Goal: Information Seeking & Learning: Find specific fact

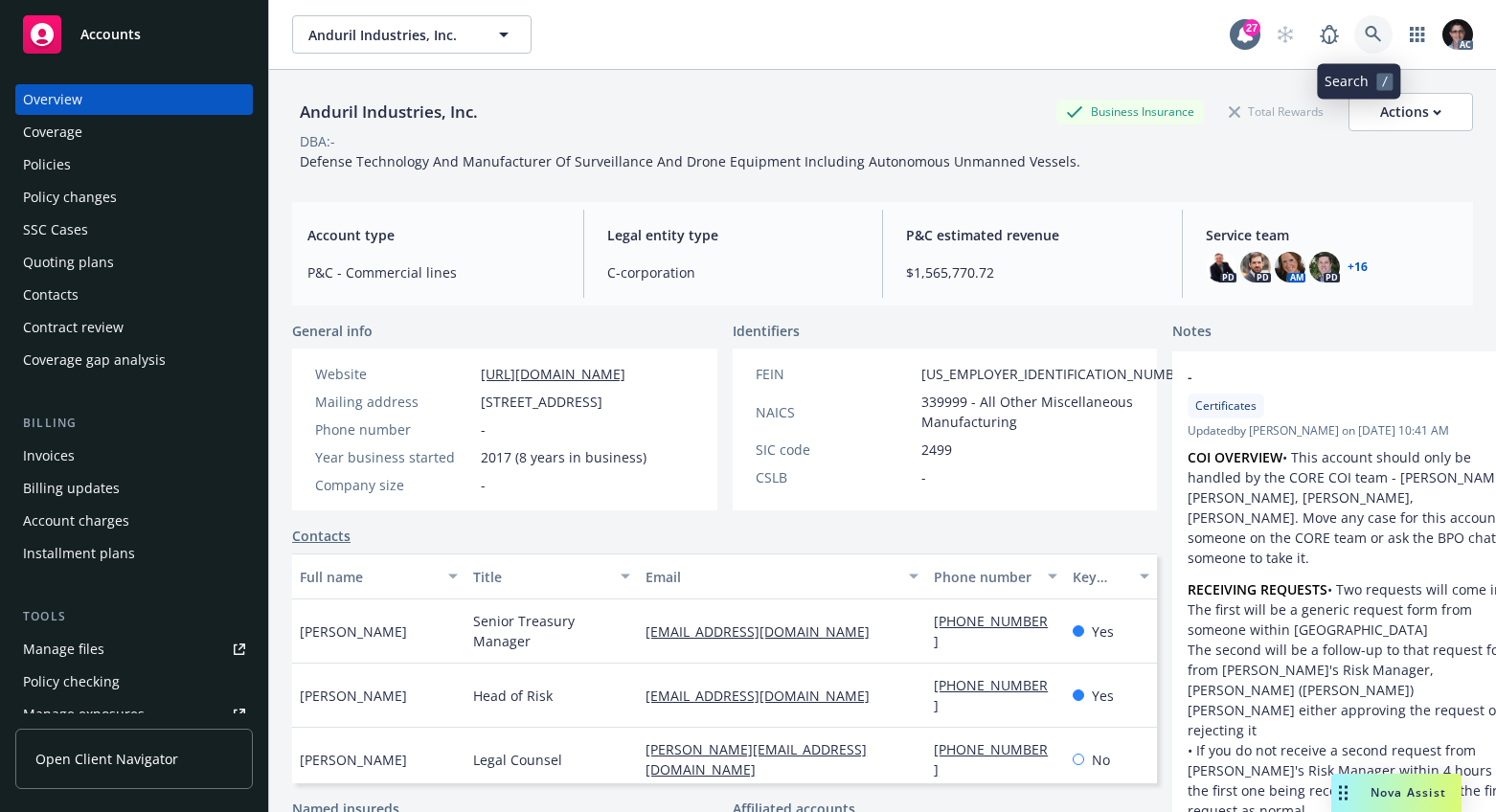
click at [1366, 30] on icon at bounding box center [1373, 33] width 17 height 17
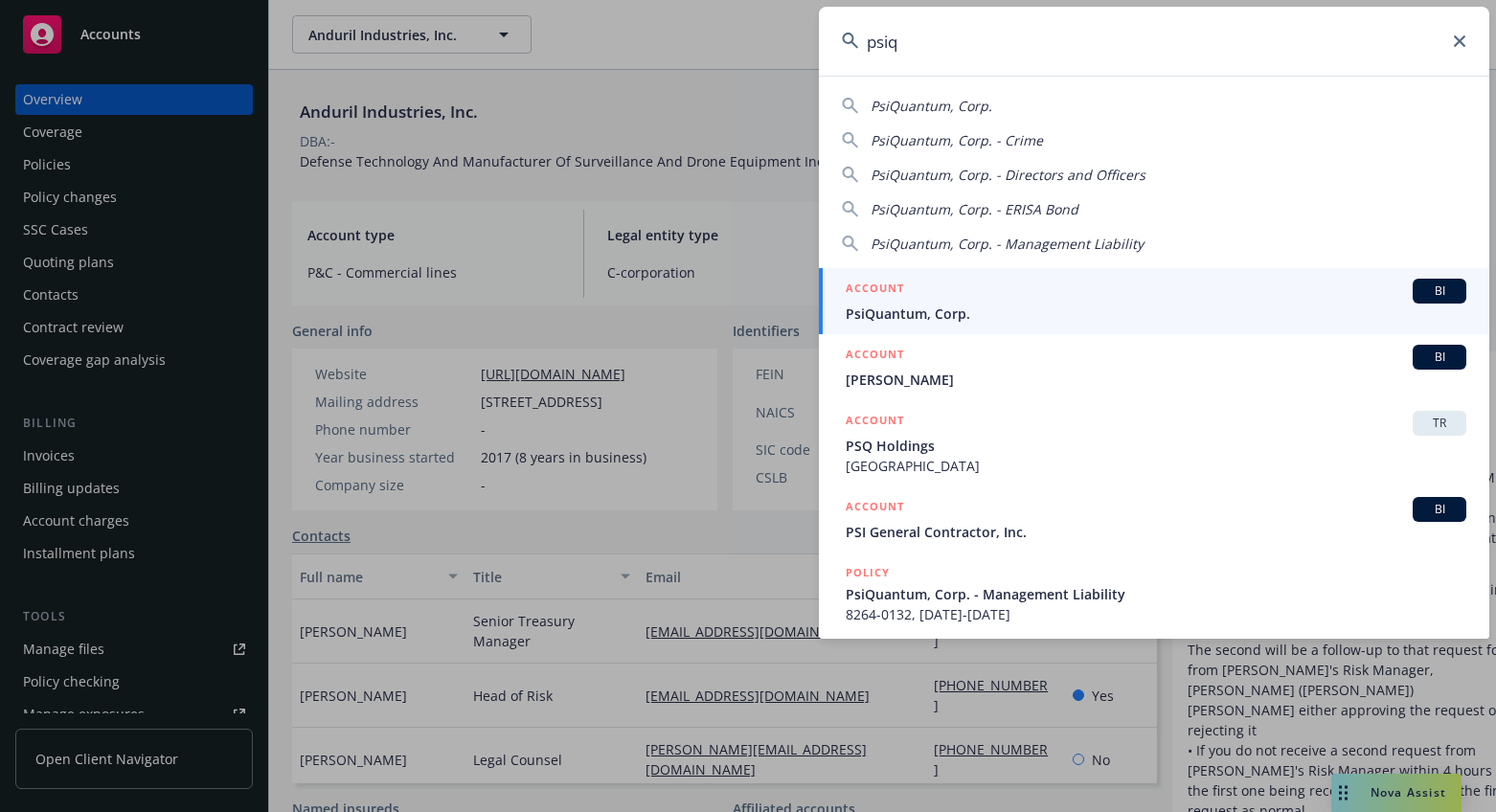
type input "psiq"
click at [1439, 289] on span "BI" at bounding box center [1439, 291] width 38 height 18
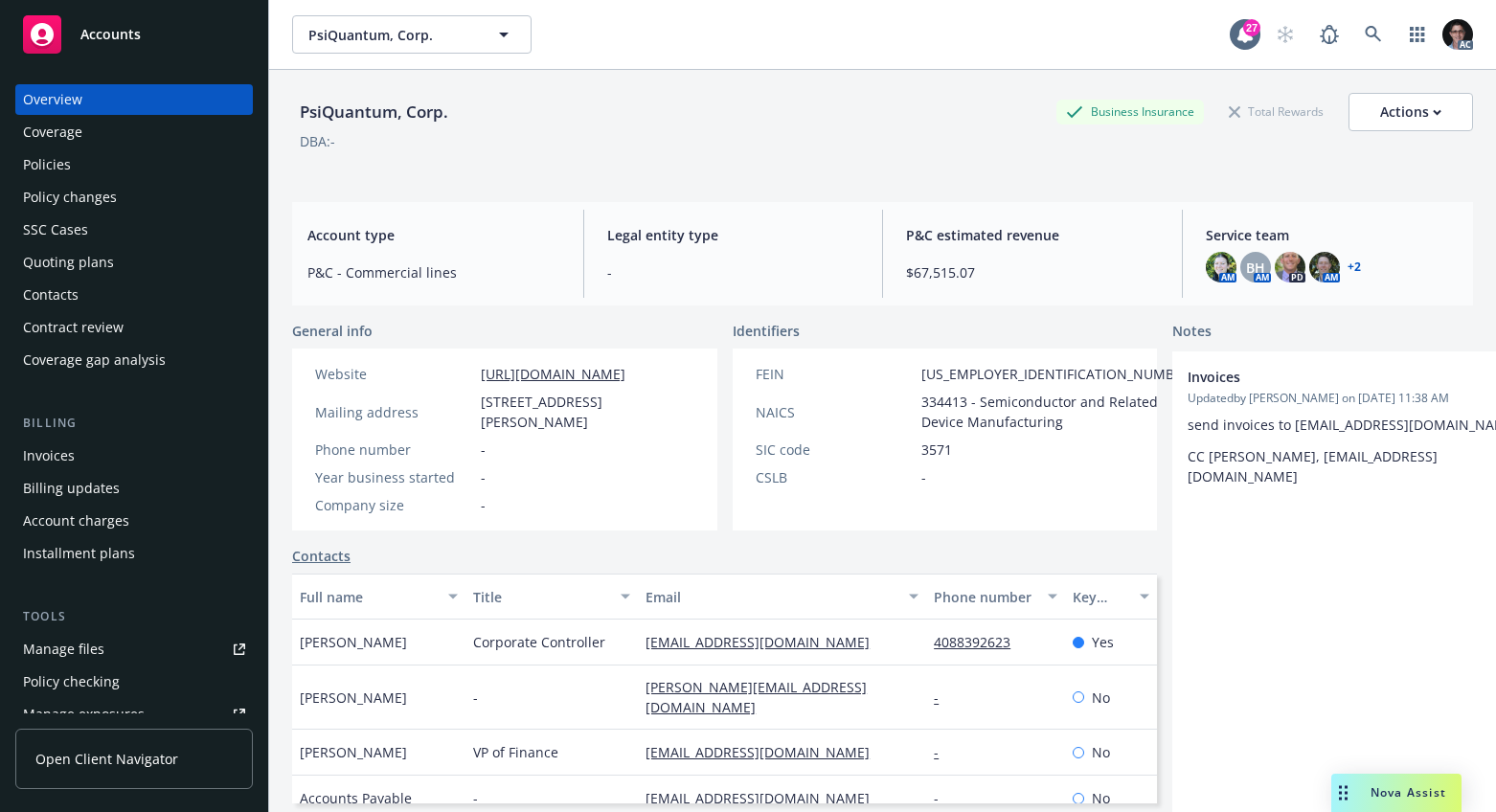
click at [98, 170] on div "Policies" at bounding box center [133, 164] width 223 height 30
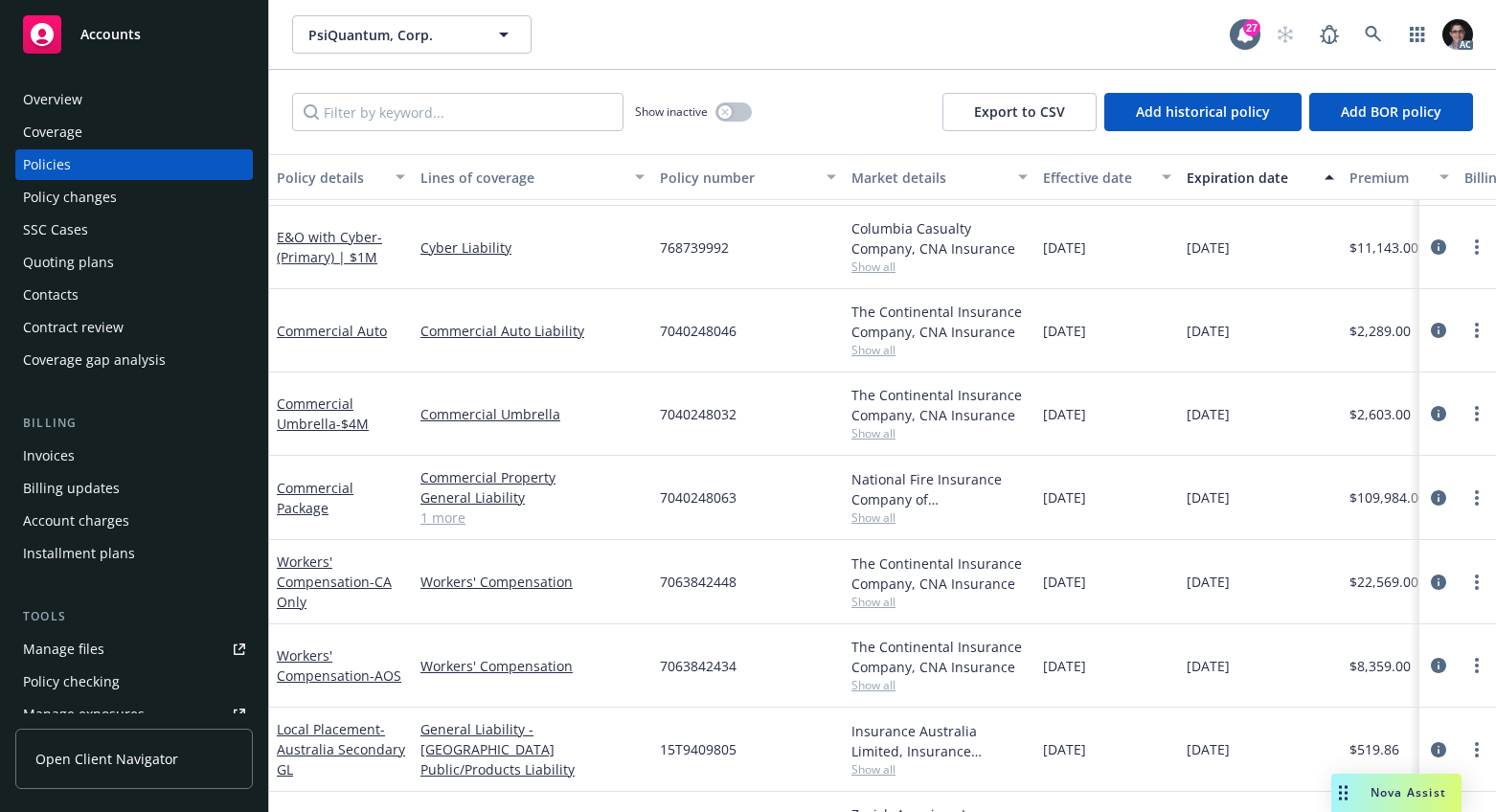
scroll to position [396, 0]
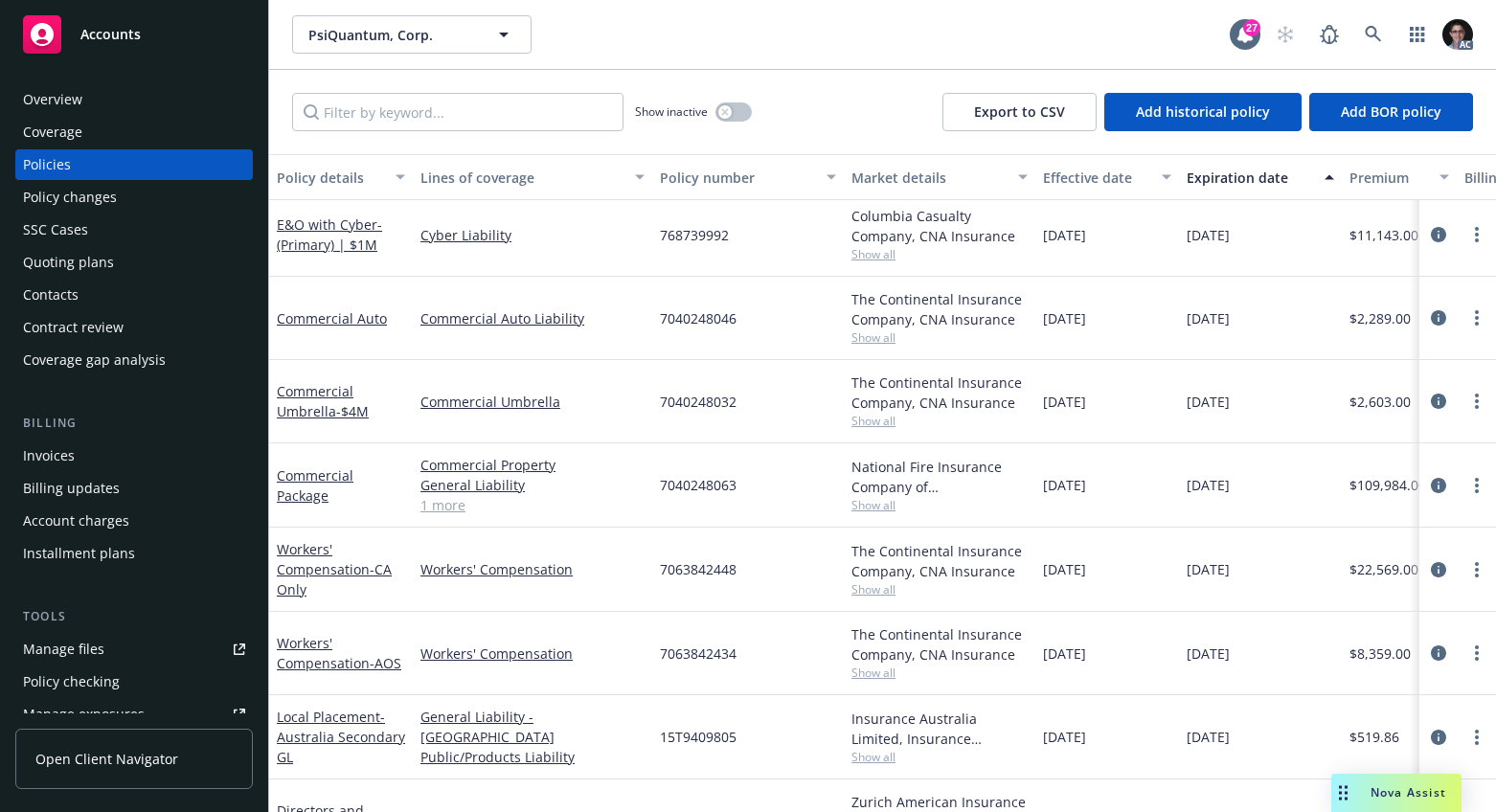
click at [864, 592] on span "Show all" at bounding box center [940, 589] width 177 height 17
click at [605, 584] on div "Workers' Compensation" at bounding box center [533, 570] width 239 height 84
click at [873, 663] on div "The Continental Insurance Company, CNA Insurance" at bounding box center [940, 644] width 177 height 40
click at [873, 672] on span "Show all" at bounding box center [940, 673] width 177 height 17
click at [621, 629] on div "Workers' Compensation" at bounding box center [533, 653] width 239 height 83
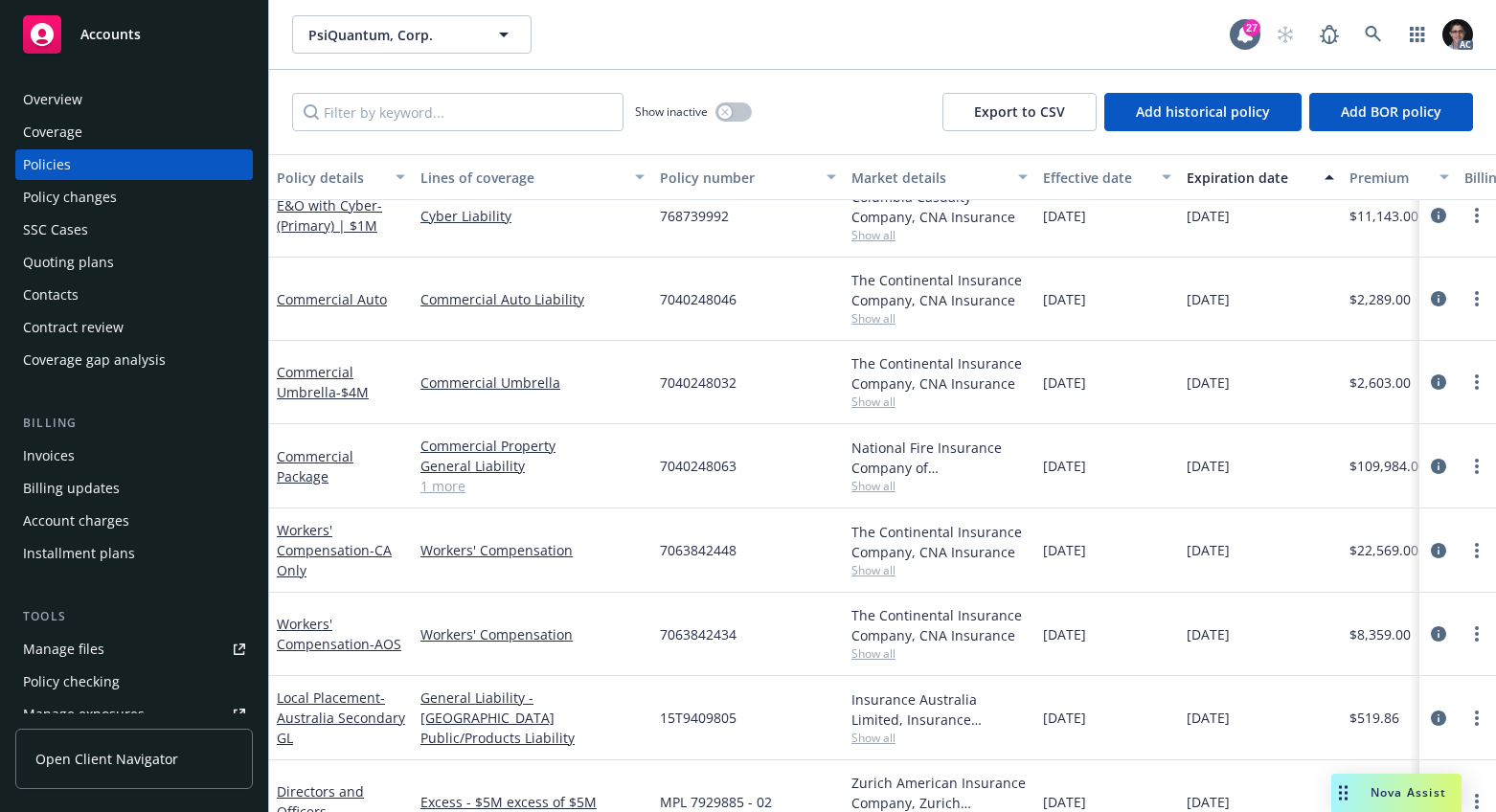
scroll to position [418, 0]
click at [878, 574] on span "Show all" at bounding box center [940, 568] width 177 height 17
click at [803, 545] on div "7063842448" at bounding box center [748, 549] width 191 height 84
